Goal: Connect with others: Connect with others

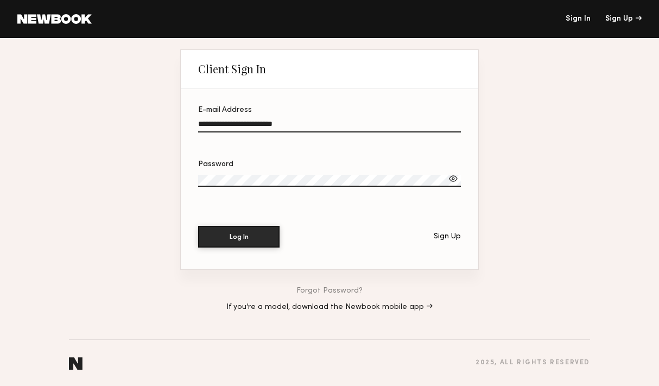
type input "**********"
click at [453, 174] on div at bounding box center [453, 178] width 11 height 11
click at [227, 234] on button "Log In" at bounding box center [238, 236] width 81 height 22
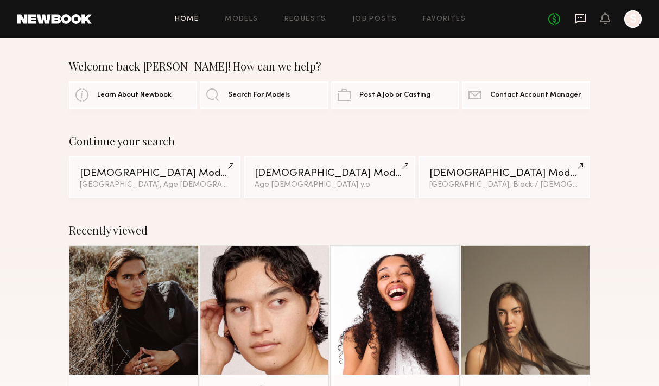
click at [578, 18] on icon at bounding box center [580, 18] width 12 height 12
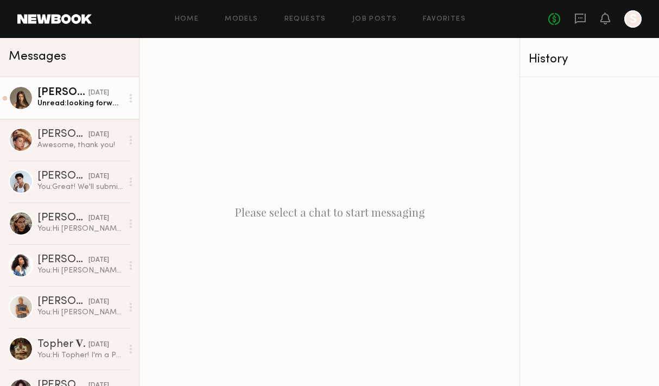
click at [69, 109] on link "Assiya M. yesterday Unread: looking forward to hearing from you:)" at bounding box center [69, 98] width 139 height 42
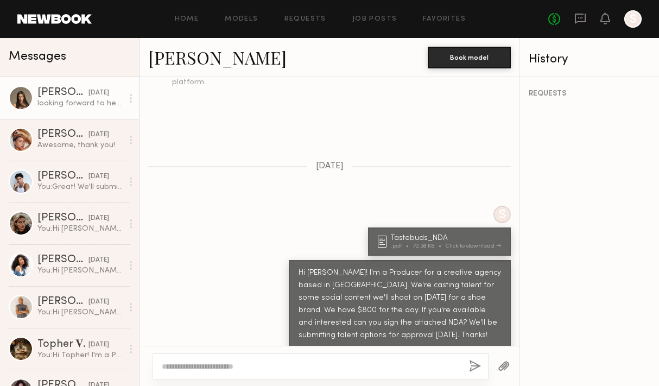
scroll to position [477, 0]
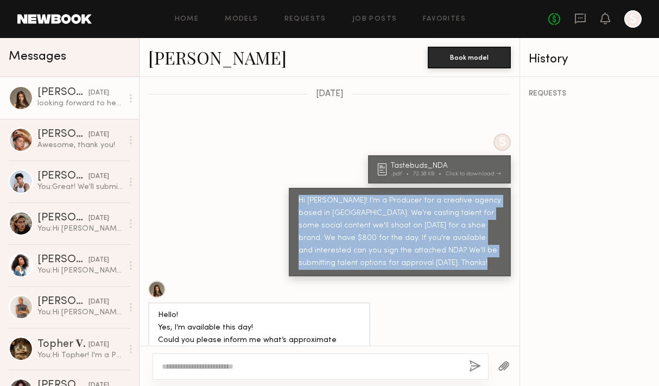
drag, startPoint x: 299, startPoint y: 179, endPoint x: 514, endPoint y: 269, distance: 232.9
click at [514, 269] on div "Keep direct messages professional and related only to paid job opportunities. M…" at bounding box center [329, 211] width 380 height 269
copy div "Hi Assiya! I'm a Producer for a creative agency based in LA. We're casting tale…"
click at [434, 18] on link "Favorites" at bounding box center [444, 19] width 43 height 7
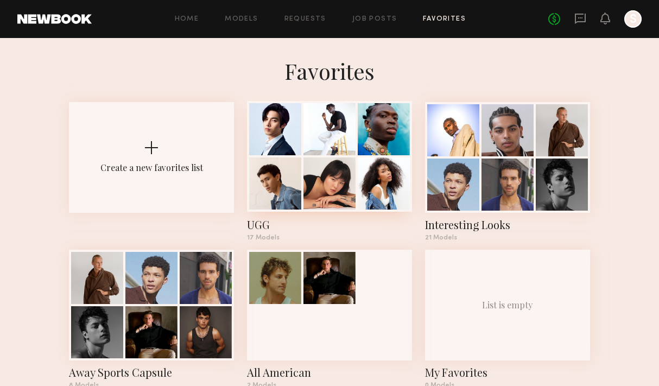
click at [309, 185] on div at bounding box center [329, 183] width 52 height 52
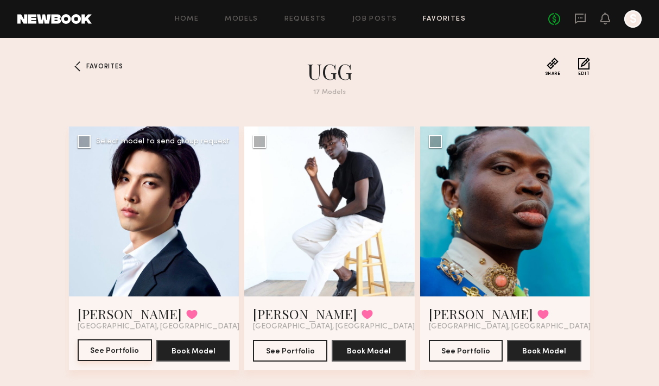
click at [125, 348] on button "See Portfolio" at bounding box center [115, 350] width 74 height 22
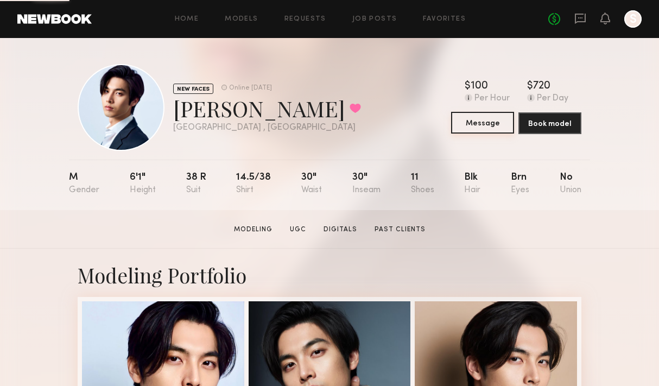
click at [487, 123] on button "Message" at bounding box center [482, 123] width 63 height 22
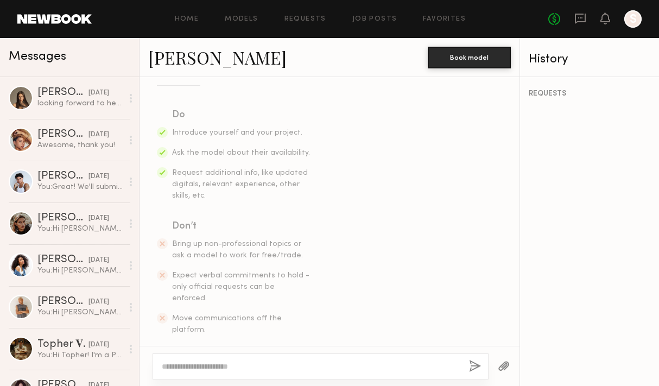
scroll to position [166, 0]
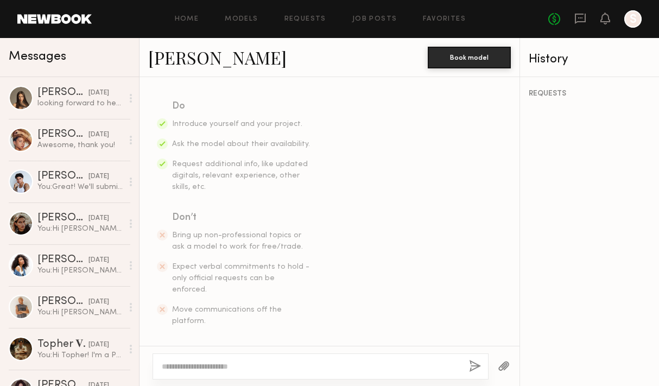
click at [260, 366] on textarea at bounding box center [311, 366] width 299 height 11
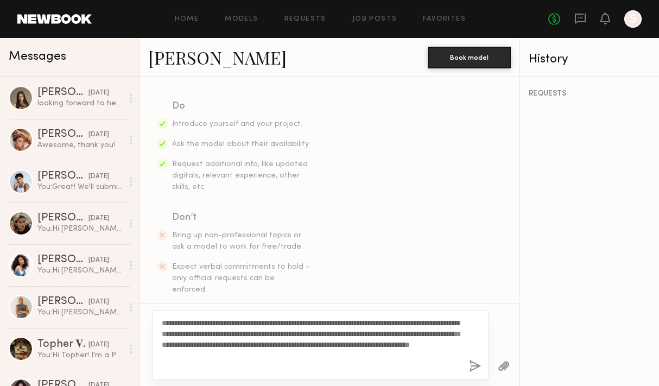
click at [180, 321] on textarea "**********" at bounding box center [311, 345] width 299 height 54
type textarea "**********"
click at [504, 361] on button "button" at bounding box center [504, 367] width 12 height 14
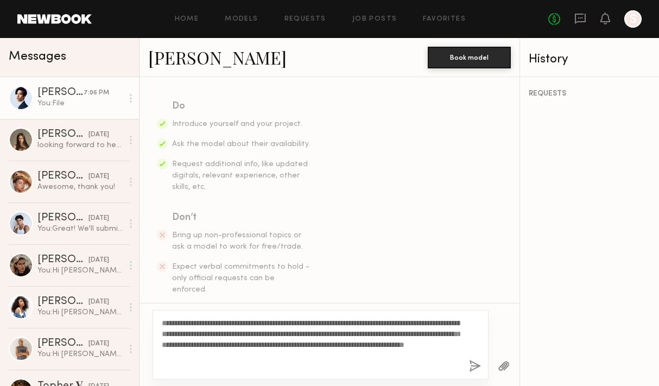
scroll to position [345, 0]
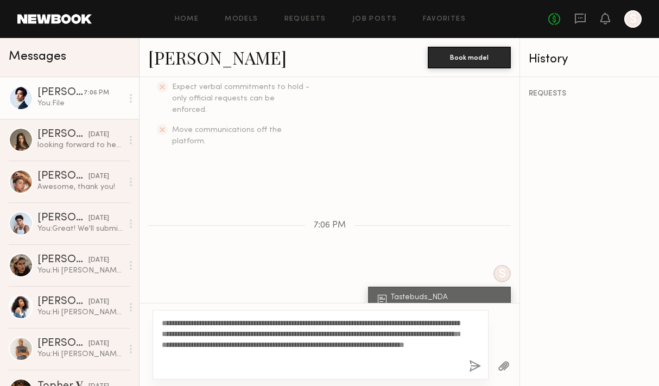
click at [472, 368] on button "button" at bounding box center [475, 367] width 12 height 14
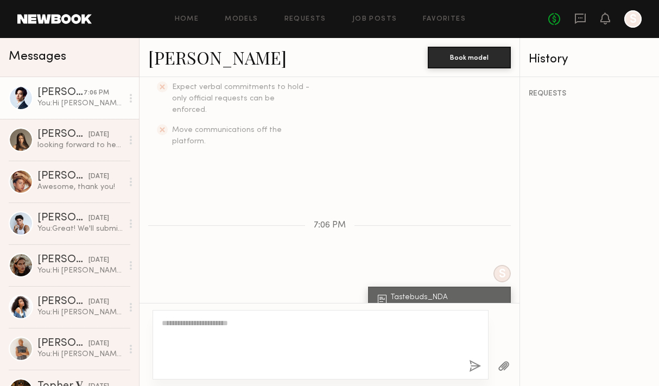
scroll to position [395, 0]
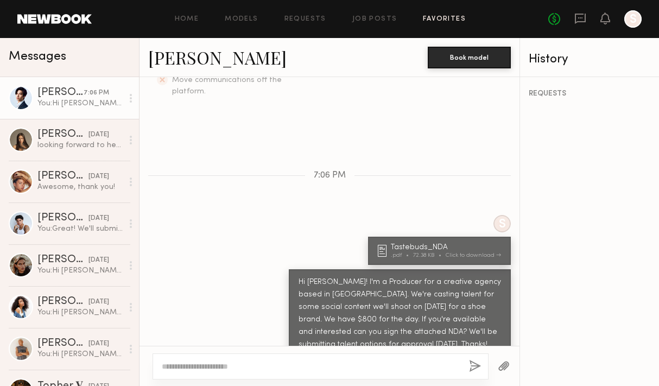
click at [449, 19] on link "Favorites" at bounding box center [444, 19] width 43 height 7
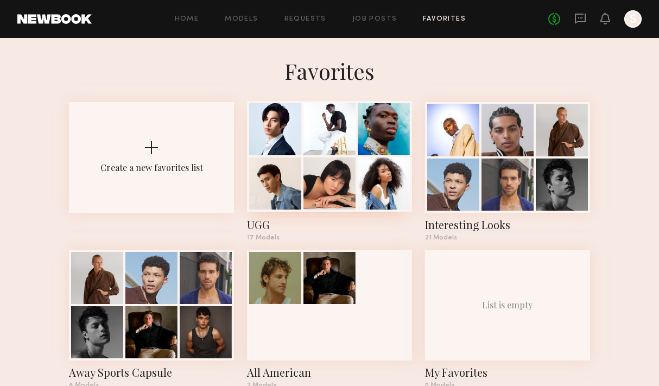
click at [287, 165] on div at bounding box center [275, 183] width 52 height 52
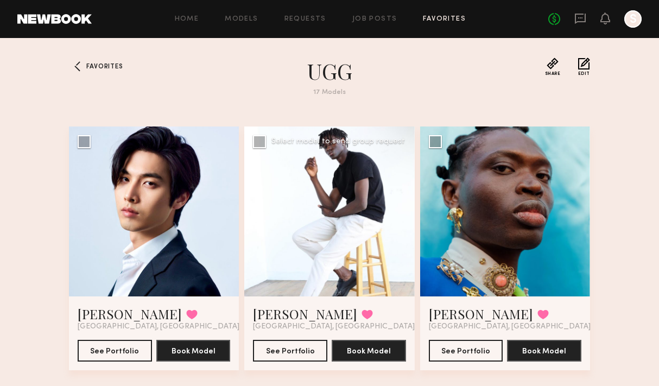
click at [311, 225] on div at bounding box center [329, 211] width 170 height 170
click at [298, 355] on button "See Portfolio" at bounding box center [290, 350] width 74 height 22
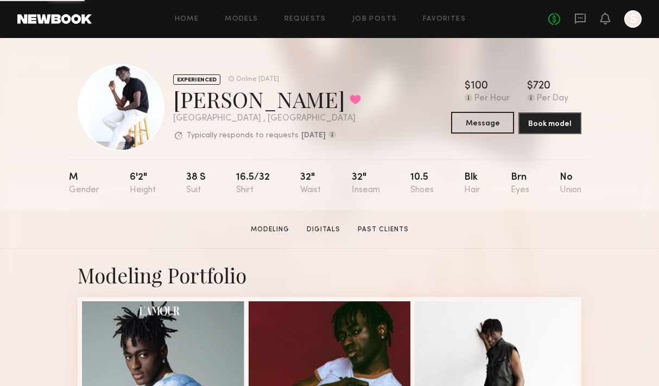
click at [480, 124] on button "Message" at bounding box center [482, 123] width 63 height 22
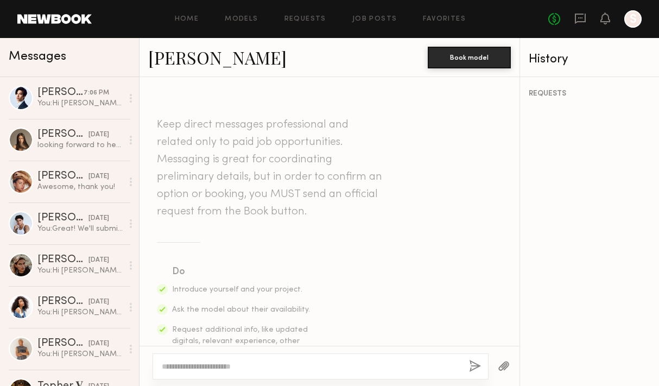
click at [261, 367] on textarea at bounding box center [311, 366] width 299 height 11
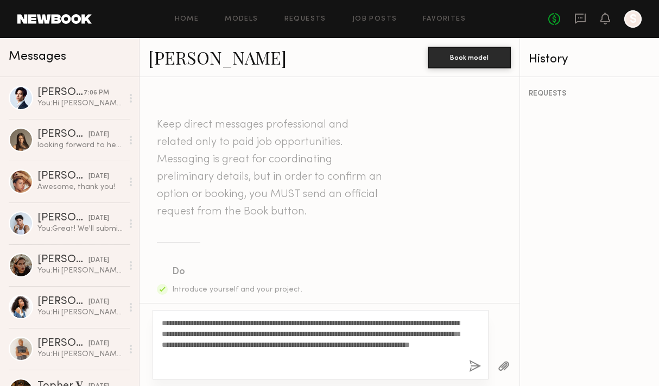
click at [182, 323] on textarea "**********" at bounding box center [311, 345] width 299 height 54
click at [380, 358] on textarea "**********" at bounding box center [311, 345] width 299 height 54
type textarea "**********"
click at [515, 360] on div at bounding box center [504, 366] width 31 height 27
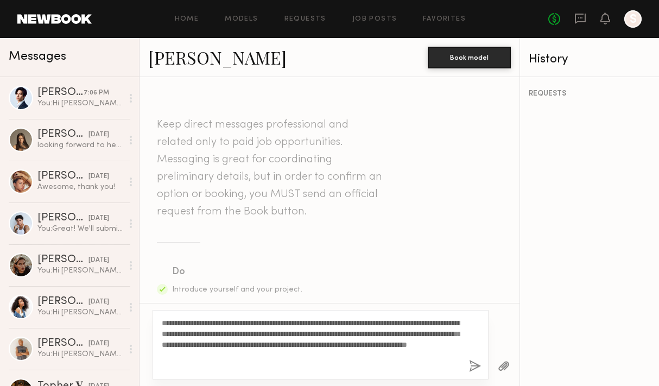
scroll to position [345, 0]
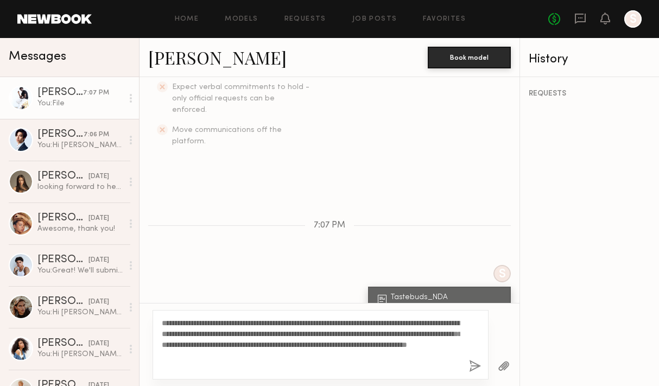
click at [477, 365] on button "button" at bounding box center [475, 367] width 12 height 14
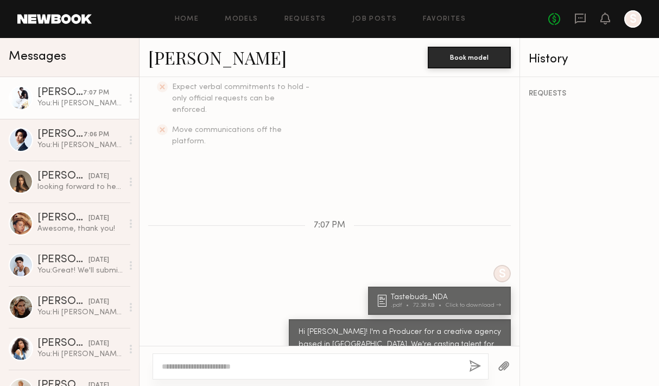
scroll to position [395, 0]
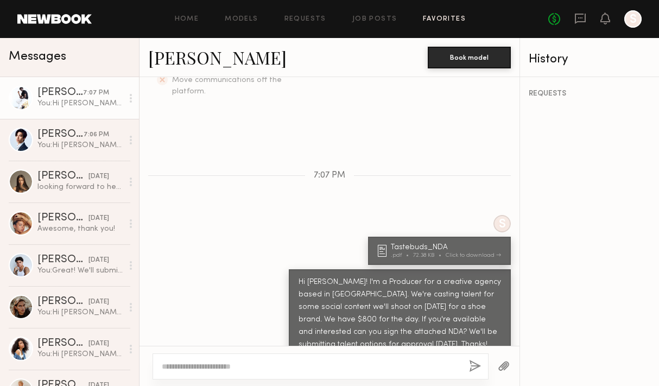
click at [449, 22] on link "Favorites" at bounding box center [444, 19] width 43 height 7
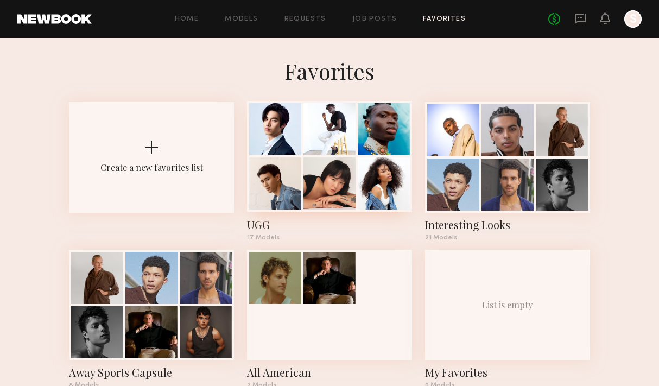
click at [332, 182] on div at bounding box center [329, 183] width 52 height 52
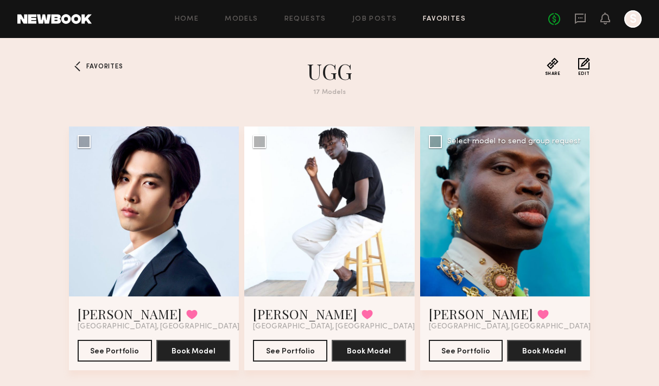
click at [491, 252] on div at bounding box center [505, 211] width 170 height 170
click at [497, 236] on div at bounding box center [505, 211] width 170 height 170
click at [473, 355] on button "See Portfolio" at bounding box center [466, 350] width 74 height 22
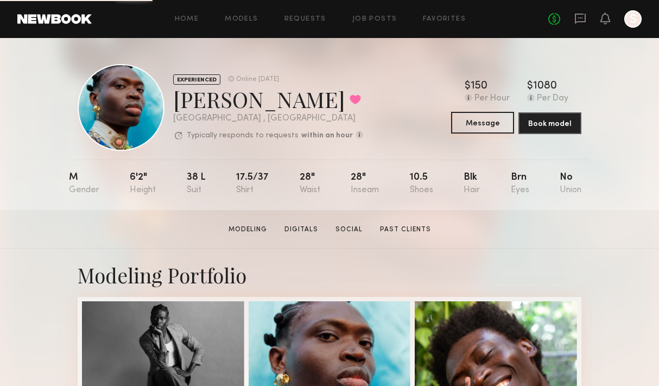
click at [478, 124] on button "Message" at bounding box center [482, 123] width 63 height 22
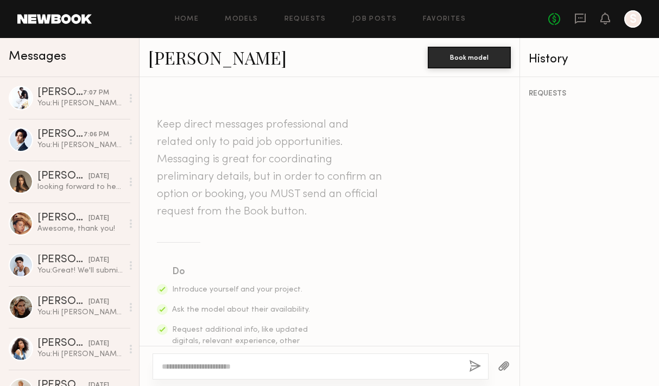
click at [287, 367] on textarea at bounding box center [311, 366] width 299 height 11
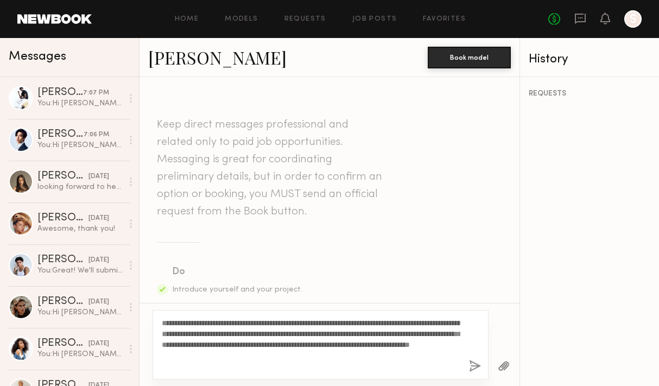
click at [180, 322] on textarea "**********" at bounding box center [311, 345] width 299 height 54
type textarea "**********"
click at [505, 363] on button "button" at bounding box center [504, 367] width 12 height 14
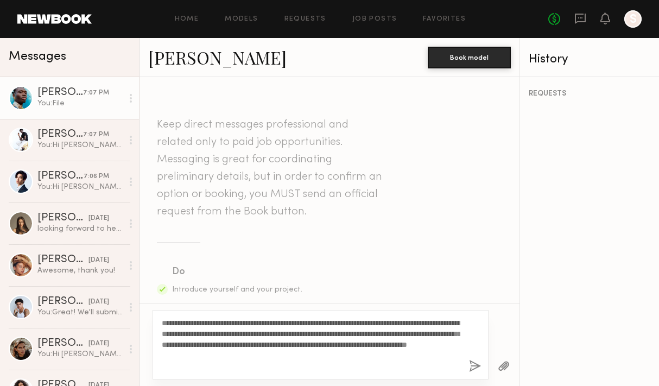
scroll to position [345, 0]
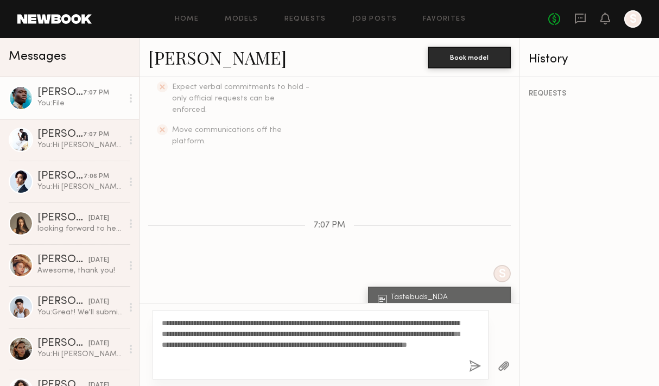
click at [473, 367] on button "button" at bounding box center [475, 367] width 12 height 14
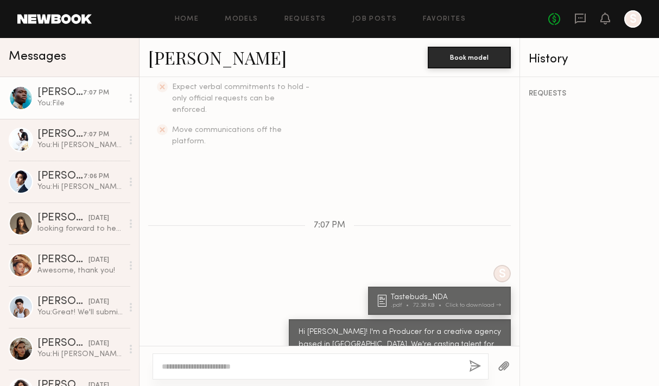
scroll to position [395, 0]
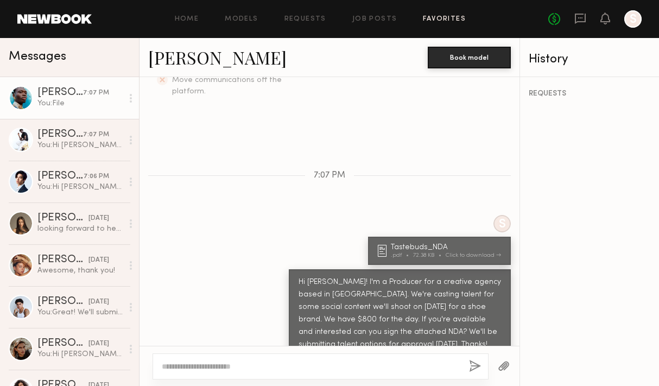
click at [438, 18] on link "Favorites" at bounding box center [444, 19] width 43 height 7
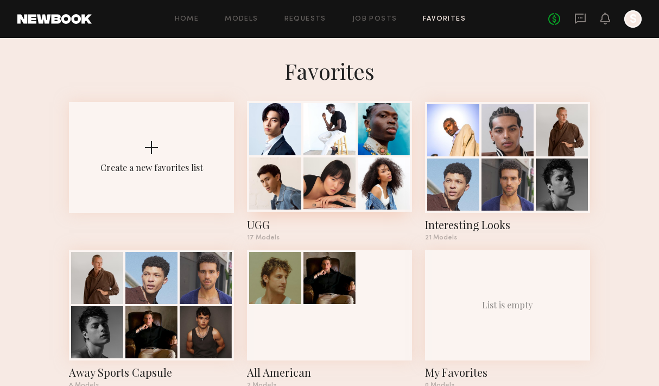
click at [316, 180] on div at bounding box center [329, 183] width 52 height 52
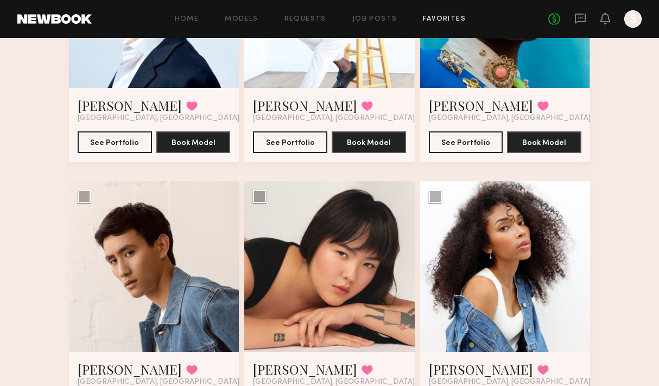
scroll to position [211, 0]
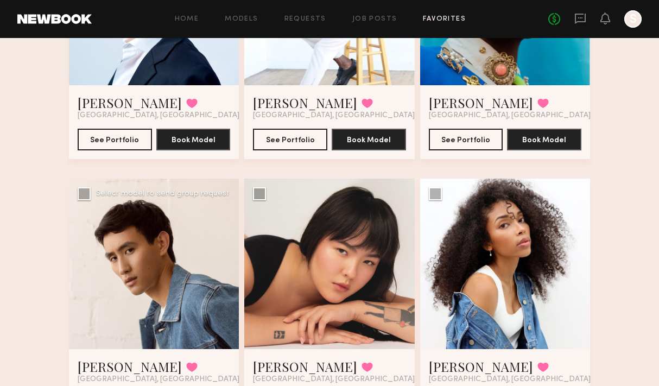
click at [165, 265] on div at bounding box center [154, 264] width 170 height 170
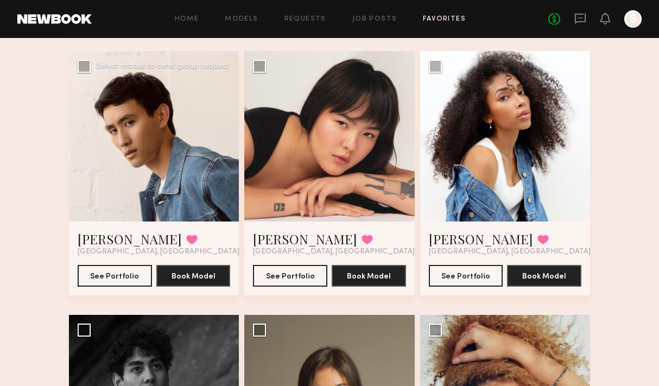
scroll to position [341, 0]
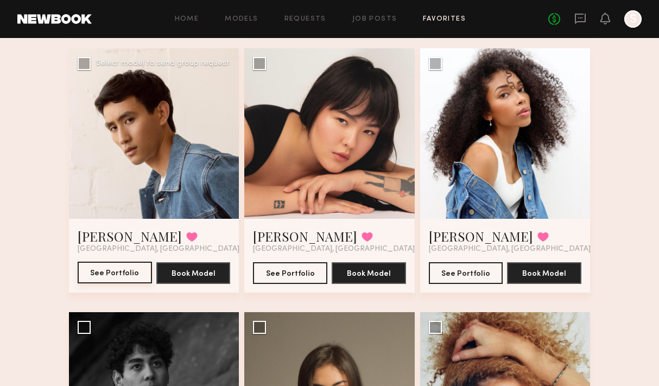
click at [130, 272] on button "See Portfolio" at bounding box center [115, 273] width 74 height 22
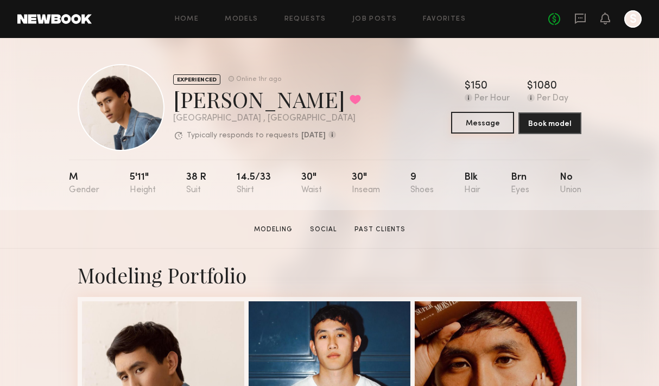
click at [499, 123] on button "Message" at bounding box center [482, 123] width 63 height 22
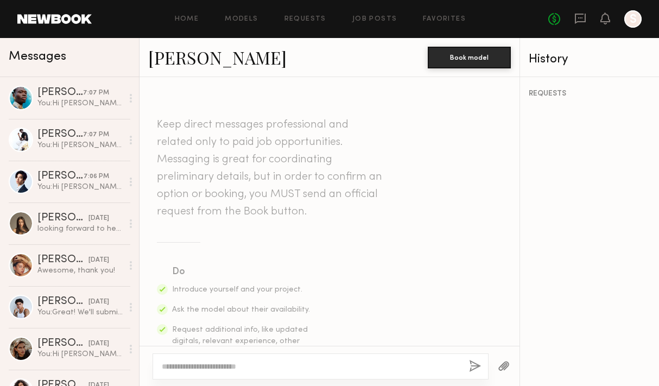
click at [246, 365] on textarea at bounding box center [311, 366] width 299 height 11
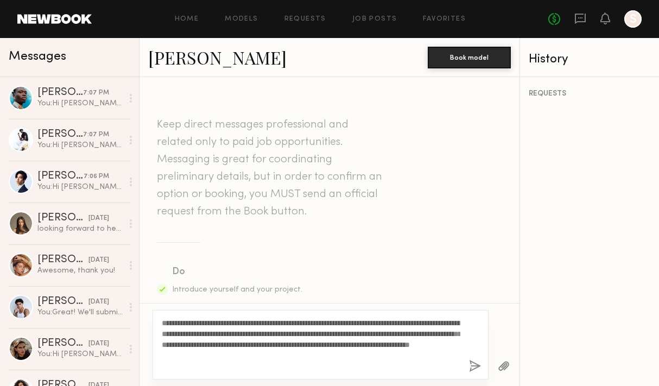
click at [177, 322] on textarea "**********" at bounding box center [311, 345] width 299 height 54
type textarea "**********"
click at [497, 365] on div at bounding box center [504, 366] width 31 height 27
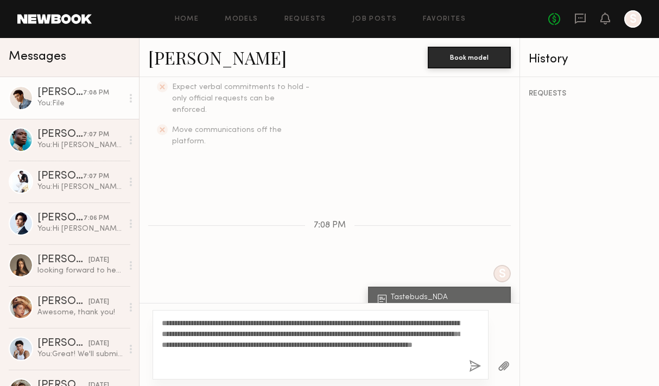
click at [474, 365] on button "button" at bounding box center [475, 367] width 12 height 14
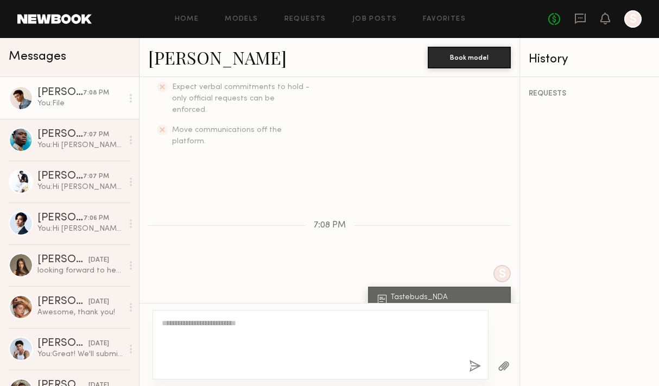
scroll to position [395, 0]
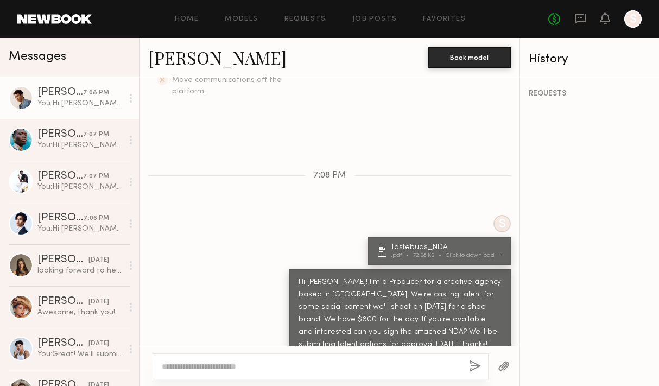
click at [441, 24] on div "Home Models Requests Job Posts Favorites Sign Out No fees up to $5,000 S" at bounding box center [367, 18] width 550 height 17
click at [441, 21] on link "Favorites" at bounding box center [444, 19] width 43 height 7
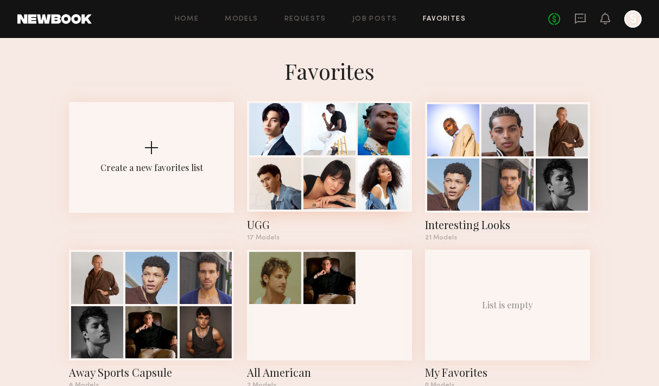
click at [381, 162] on div at bounding box center [384, 183] width 52 height 52
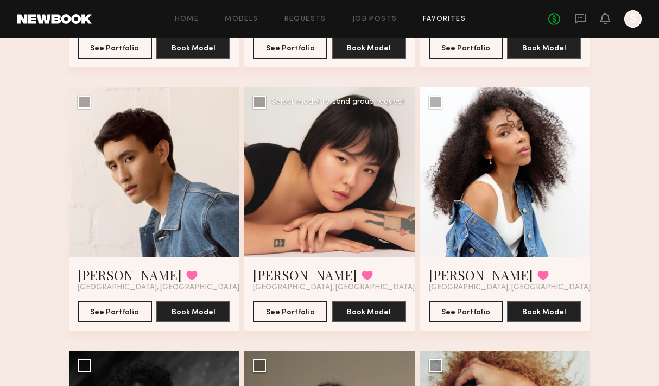
scroll to position [303, 0]
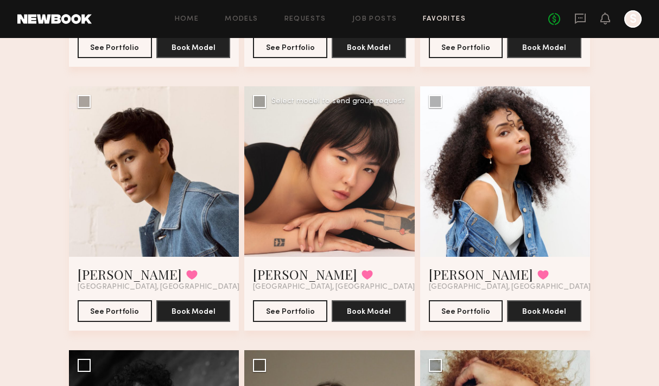
click at [350, 189] on div at bounding box center [329, 171] width 170 height 170
click at [305, 307] on button "See Portfolio" at bounding box center [290, 311] width 74 height 22
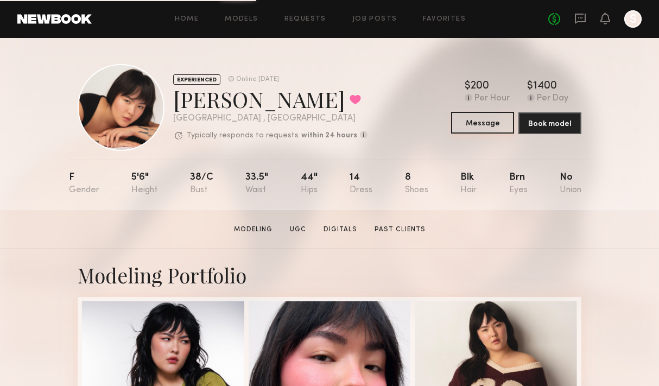
click at [493, 126] on button "Message" at bounding box center [482, 123] width 63 height 22
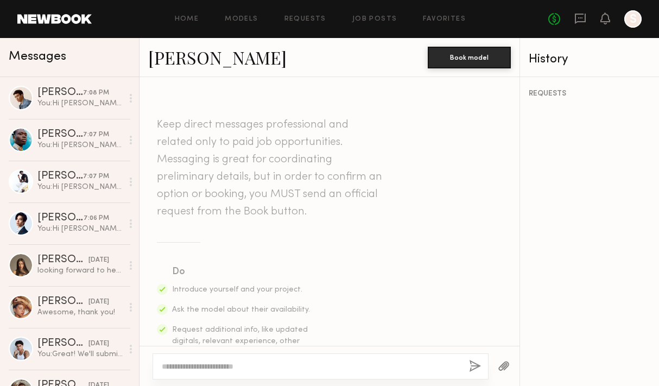
click at [239, 365] on textarea at bounding box center [311, 366] width 299 height 11
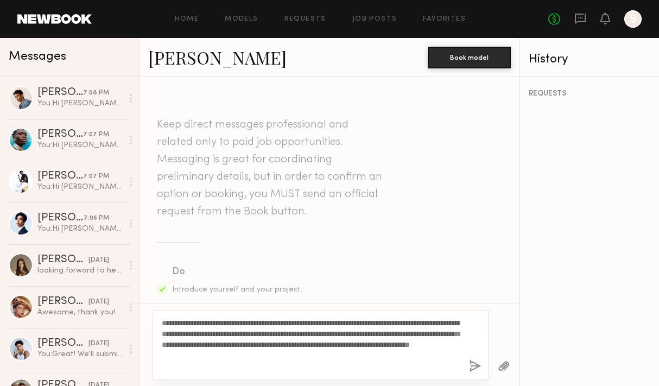
click at [182, 320] on textarea "**********" at bounding box center [311, 345] width 299 height 54
type textarea "**********"
click at [498, 361] on button "button" at bounding box center [504, 367] width 12 height 14
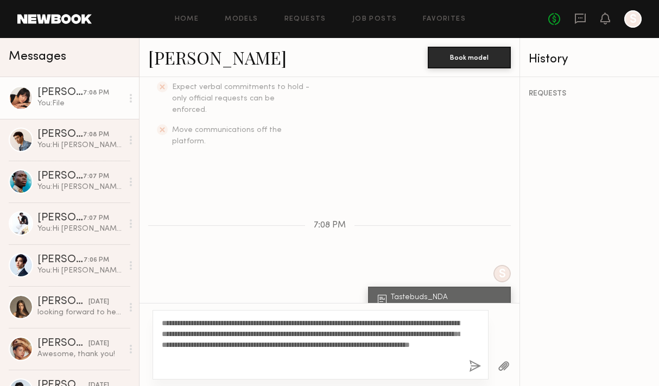
click at [477, 365] on button "button" at bounding box center [475, 367] width 12 height 14
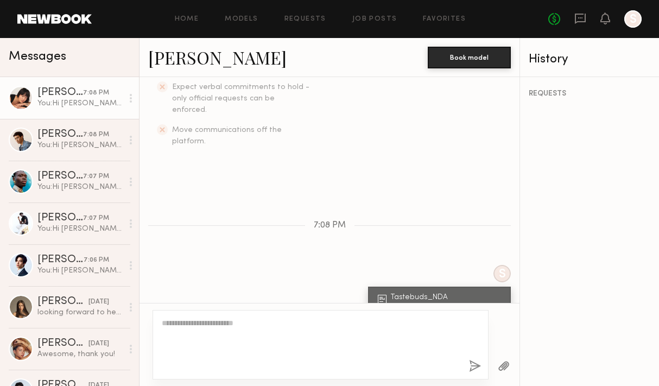
scroll to position [395, 0]
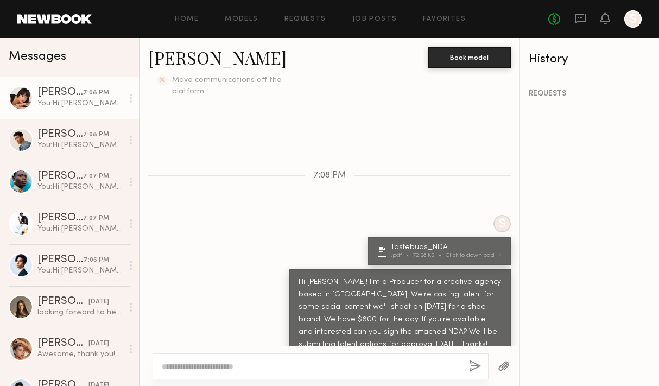
click at [459, 12] on div "Home Models Requests Job Posts Favorites Sign Out No fees up to $5,000 S" at bounding box center [367, 18] width 550 height 17
click at [451, 20] on link "Favorites" at bounding box center [444, 19] width 43 height 7
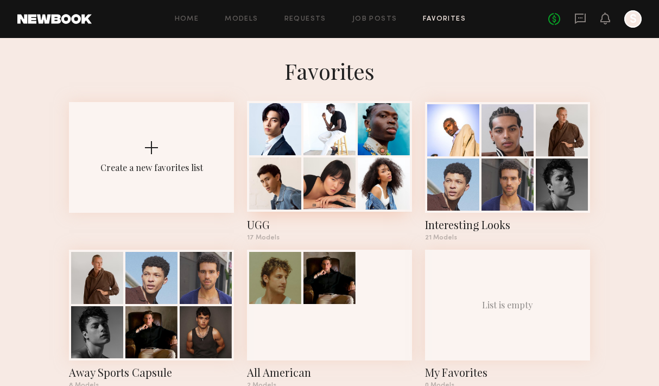
click at [349, 169] on div at bounding box center [329, 183] width 52 height 52
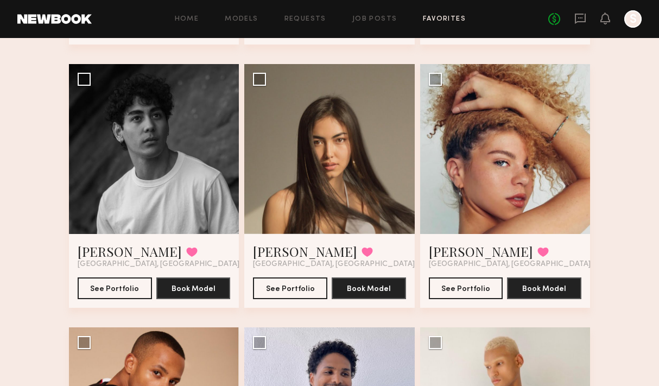
scroll to position [591, 0]
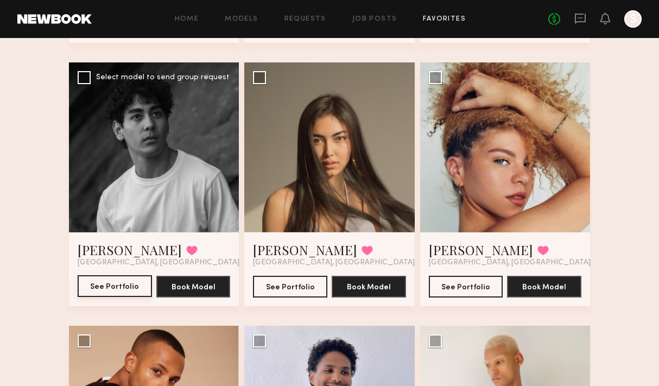
click at [113, 286] on button "See Portfolio" at bounding box center [115, 286] width 74 height 22
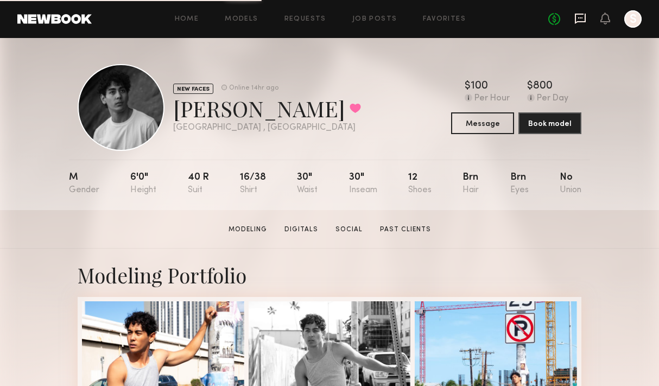
click at [581, 18] on icon at bounding box center [580, 18] width 12 height 12
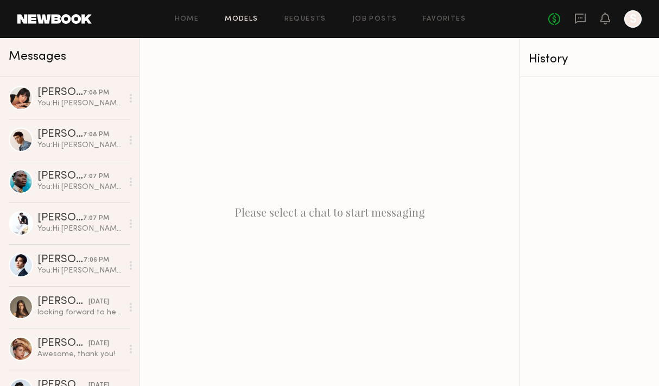
click at [249, 17] on link "Models" at bounding box center [241, 19] width 33 height 7
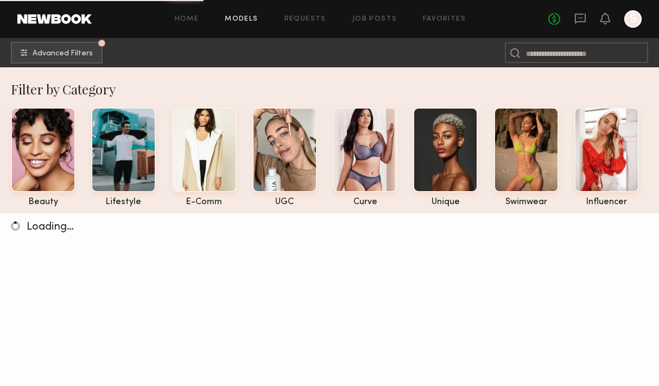
click at [464, 14] on div "Home Models Requests Job Posts Favorites Sign Out No fees up to $5,000 S" at bounding box center [367, 18] width 550 height 17
click at [455, 19] on link "Favorites" at bounding box center [444, 19] width 43 height 7
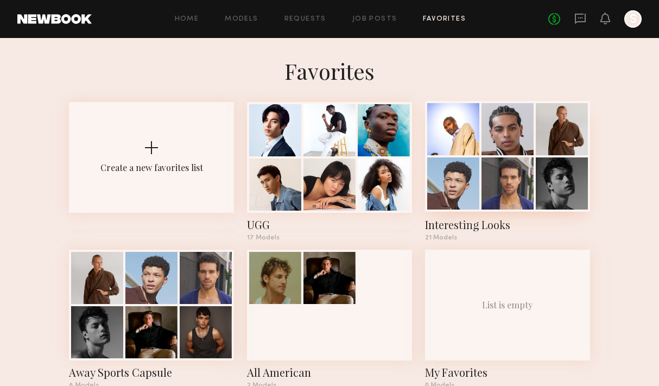
click at [500, 192] on div at bounding box center [507, 183] width 52 height 52
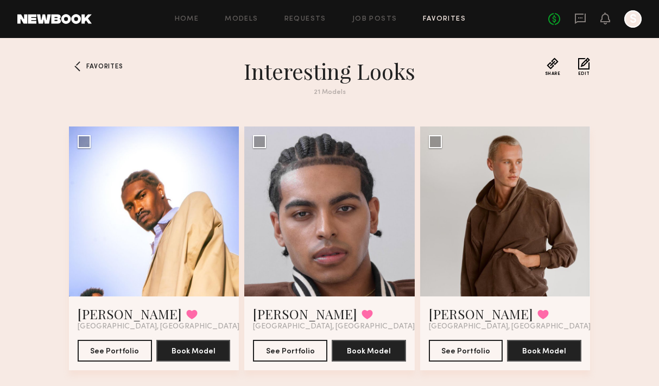
click at [433, 18] on link "Favorites" at bounding box center [444, 19] width 43 height 7
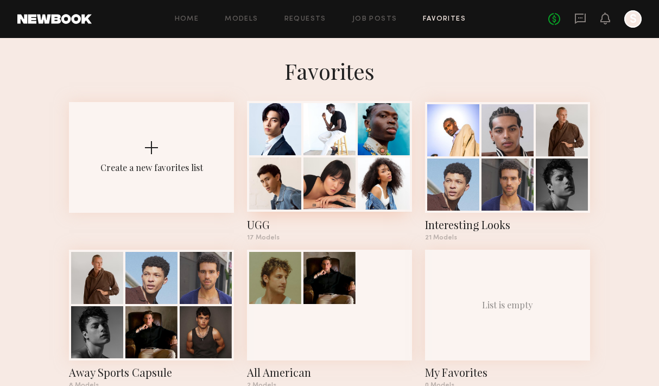
click at [340, 160] on div at bounding box center [329, 183] width 52 height 52
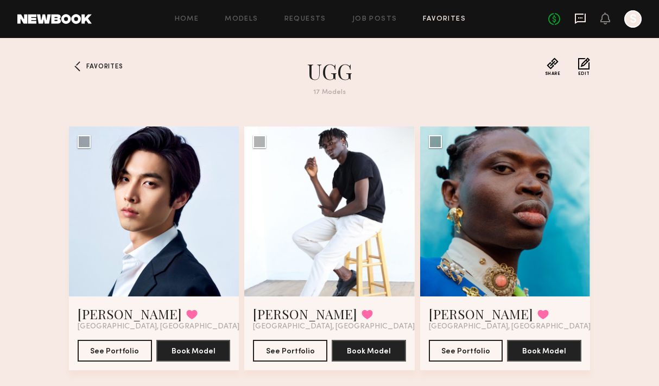
click at [574, 23] on icon at bounding box center [580, 18] width 12 height 12
